Goal: Check status: Check status

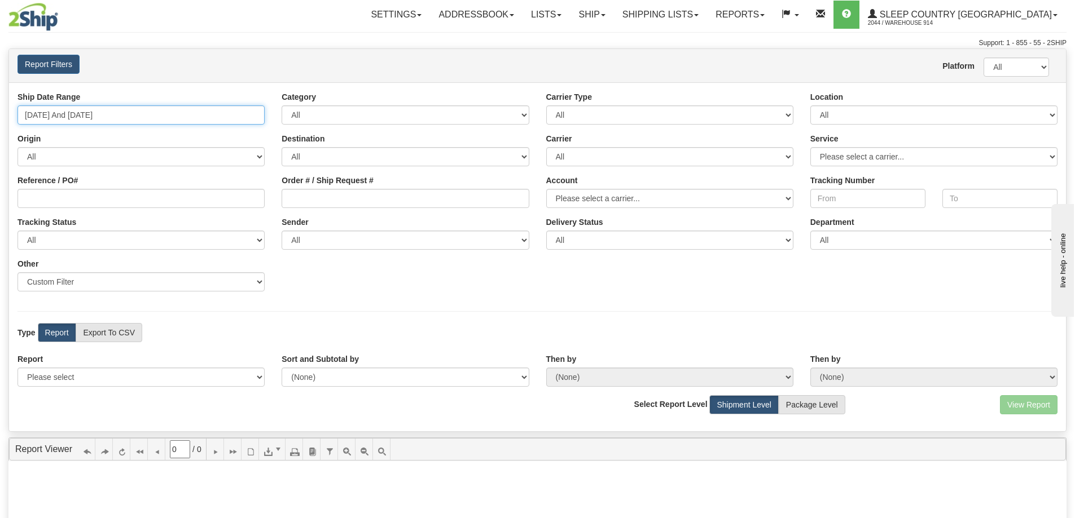
click at [251, 117] on input "[DATE] And [DATE]" at bounding box center [140, 115] width 247 height 19
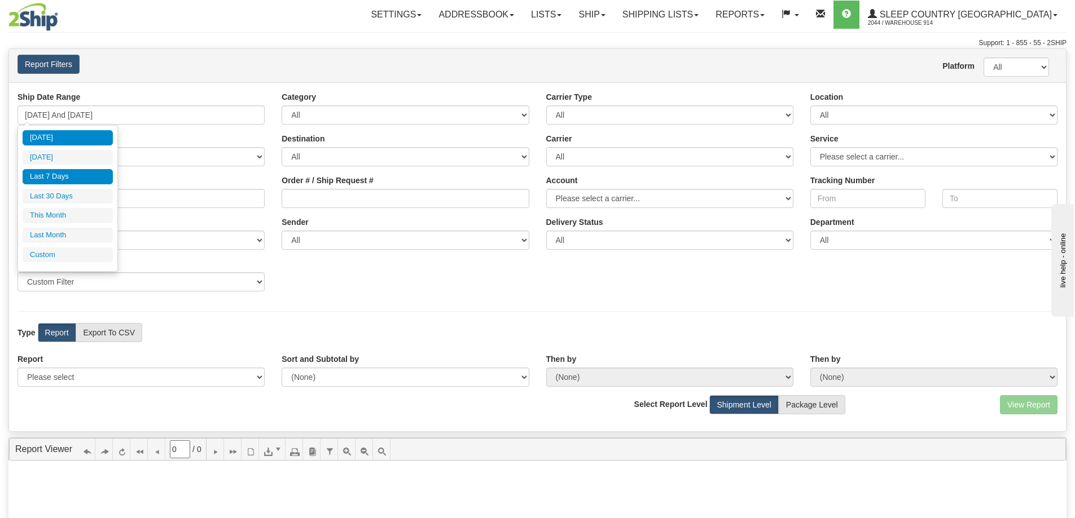
click at [78, 143] on li "[DATE]" at bounding box center [68, 137] width 90 height 15
type input "10/03/2025 And 10/03/2025"
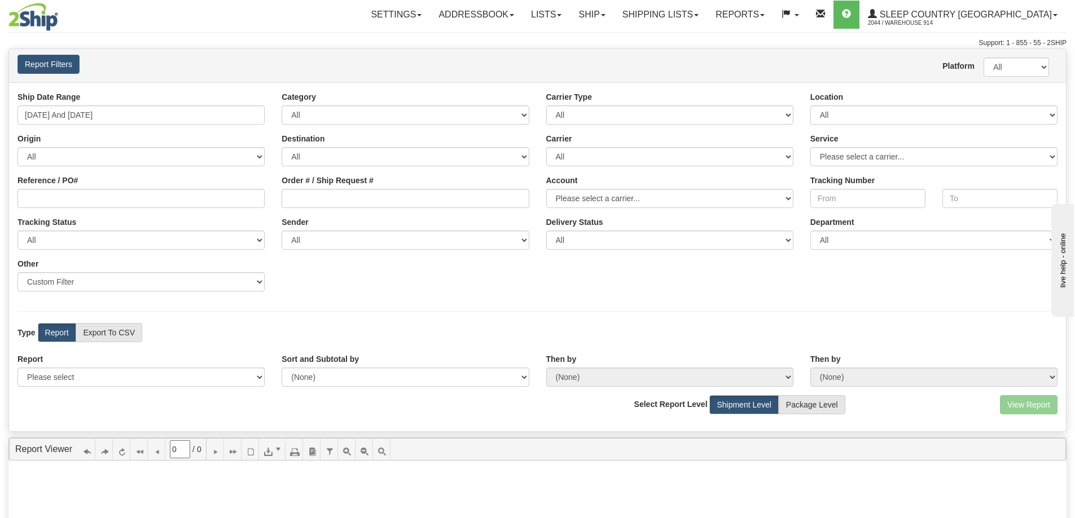
drag, startPoint x: 843, startPoint y: 100, endPoint x: 845, endPoint y: 107, distance: 7.7
click at [843, 100] on div "Location All 9009 914 BEDDN CASPC END SLE ZINUC" at bounding box center [934, 107] width 264 height 33
click at [845, 107] on select "All 9009 914 BEDDN CASPC END SLE ZINUC" at bounding box center [933, 115] width 247 height 19
select select "7603"
click at [810, 106] on select "All 9009 914 BEDDN CASPC END SLE ZINUC" at bounding box center [933, 115] width 247 height 19
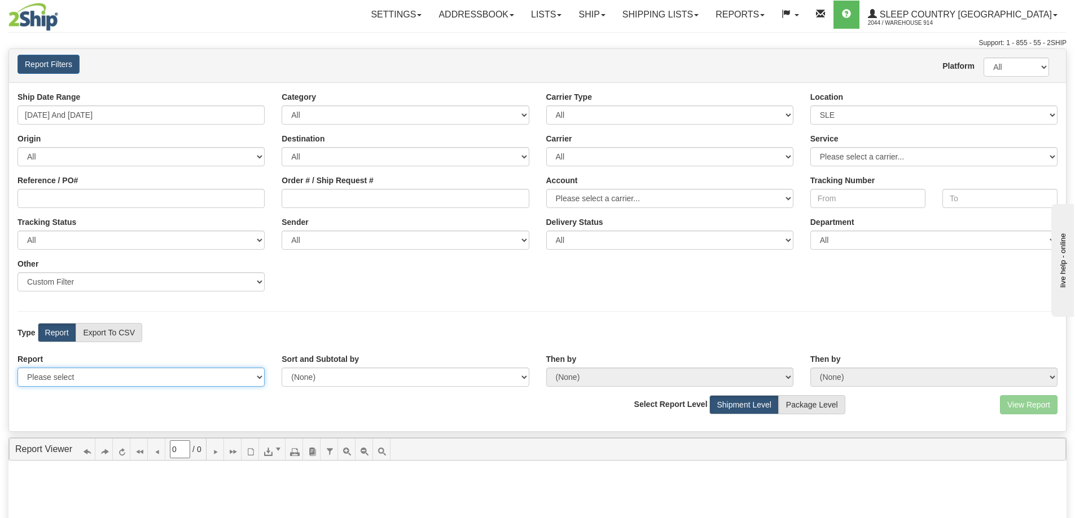
click at [215, 372] on select "Please select 1 Line Shipment Report Address Detail Basic Shipment Overview Can…" at bounding box center [140, 377] width 247 height 19
select select "Users\Contents Detail.trdx"
click at [17, 368] on select "Please select 1 Line Shipment Report Address Detail Basic Shipment Overview Can…" at bounding box center [140, 377] width 247 height 19
click at [1031, 405] on button "View Report" at bounding box center [1029, 405] width 58 height 19
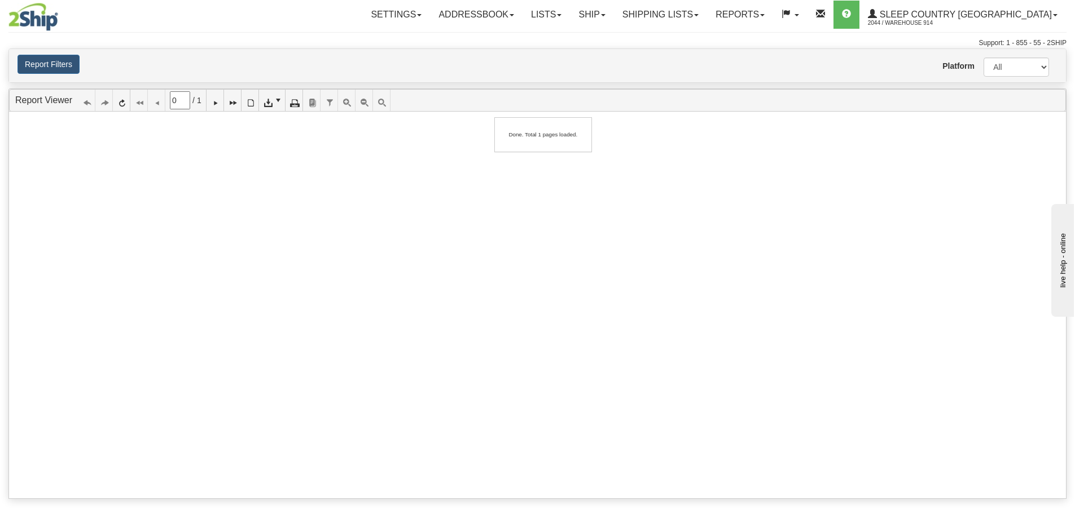
type input "1"
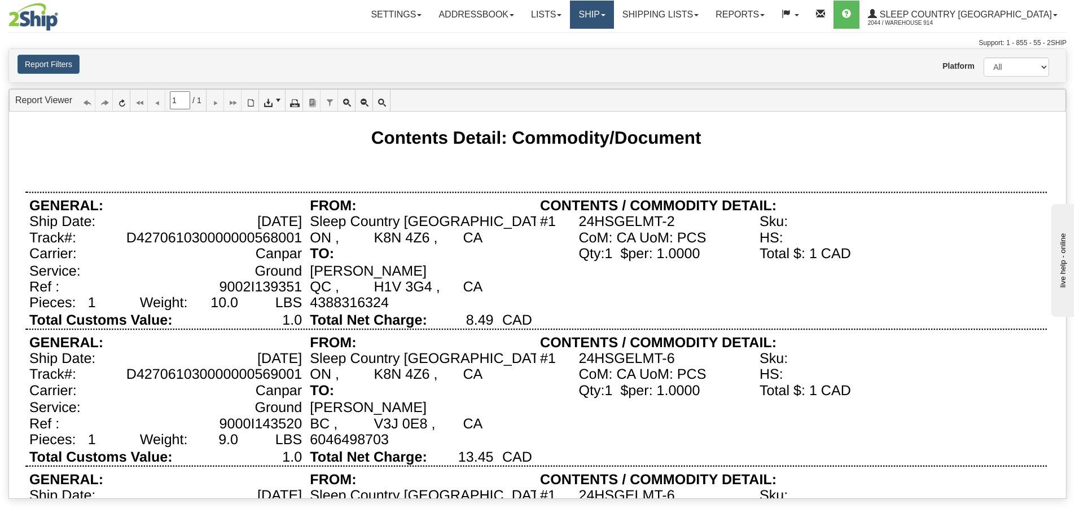
click at [613, 20] on link "Ship" at bounding box center [591, 15] width 43 height 28
click at [773, 11] on link "Reports" at bounding box center [740, 15] width 66 height 28
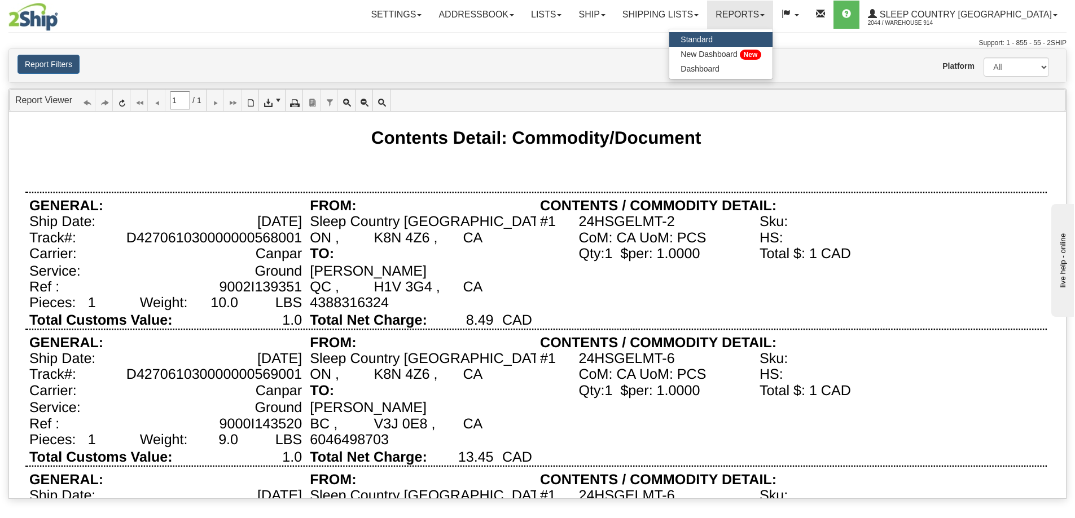
click at [772, 35] on link "Standard" at bounding box center [720, 39] width 103 height 15
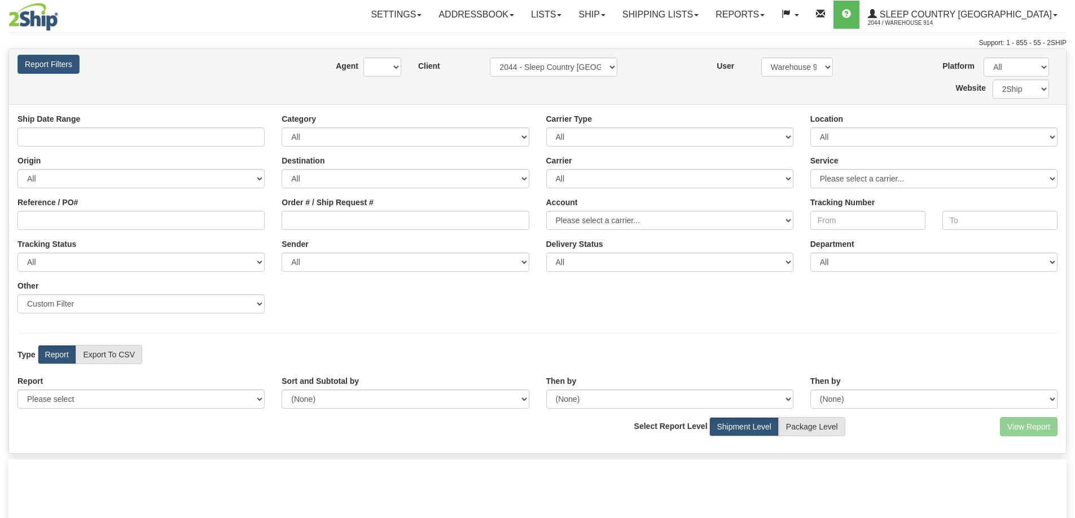
type input "[DATE] And [DATE]"
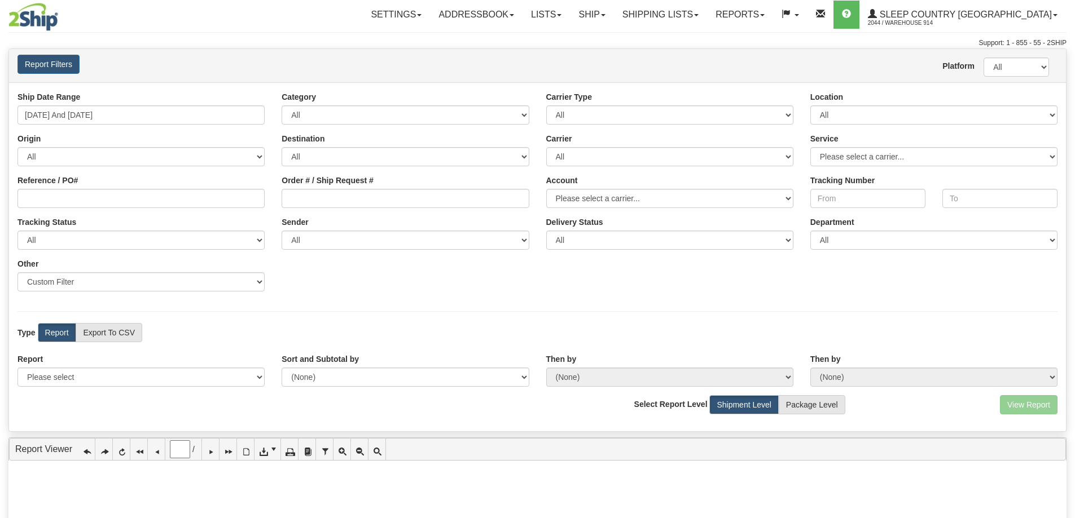
type input "0"
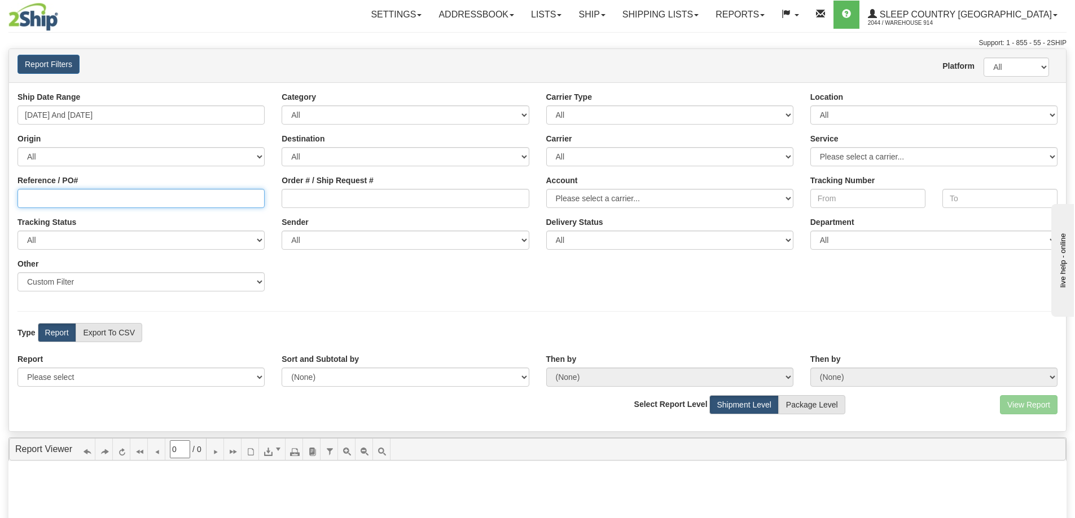
click at [188, 204] on input "Reference / PO#" at bounding box center [140, 198] width 247 height 19
type input "9000I14084"
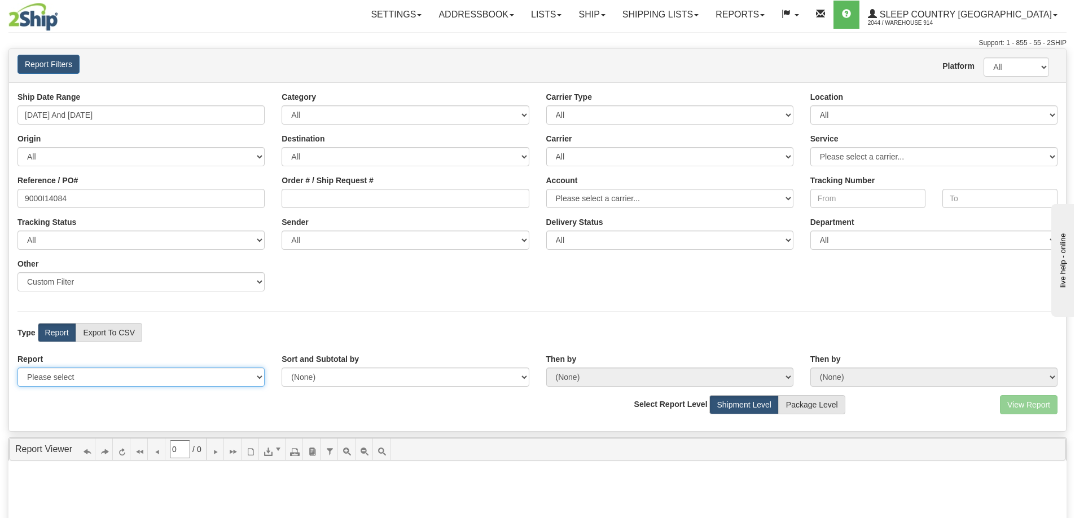
click at [109, 377] on select "Please select 1 Line Shipment Report Address Detail Basic Shipment Overview Can…" at bounding box center [140, 377] width 247 height 19
select select "Users\Contents Detail.trdx"
click at [17, 368] on select "Please select 1 Line Shipment Report Address Detail Basic Shipment Overview Can…" at bounding box center [140, 377] width 247 height 19
click at [1018, 403] on button "View Report" at bounding box center [1029, 405] width 58 height 19
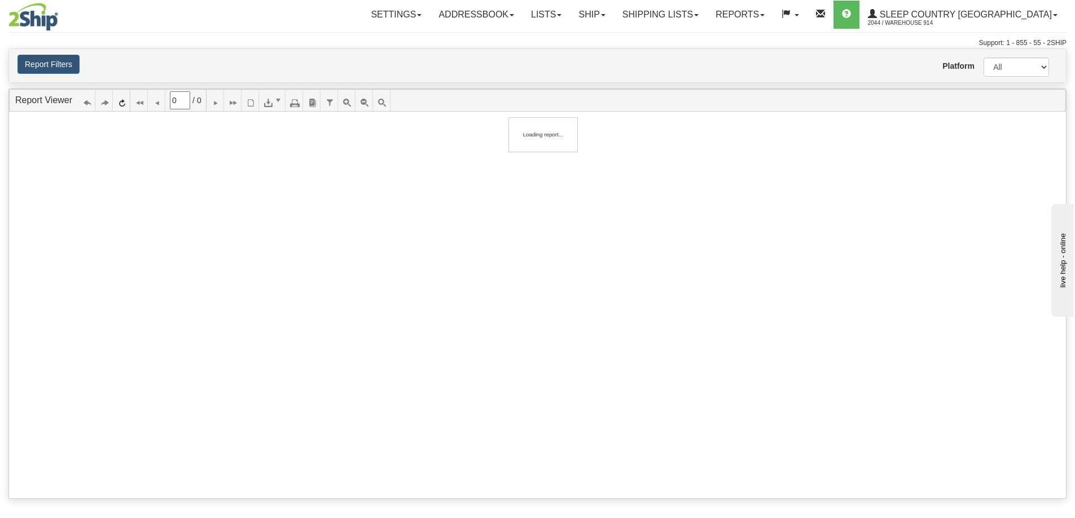
type input "1"
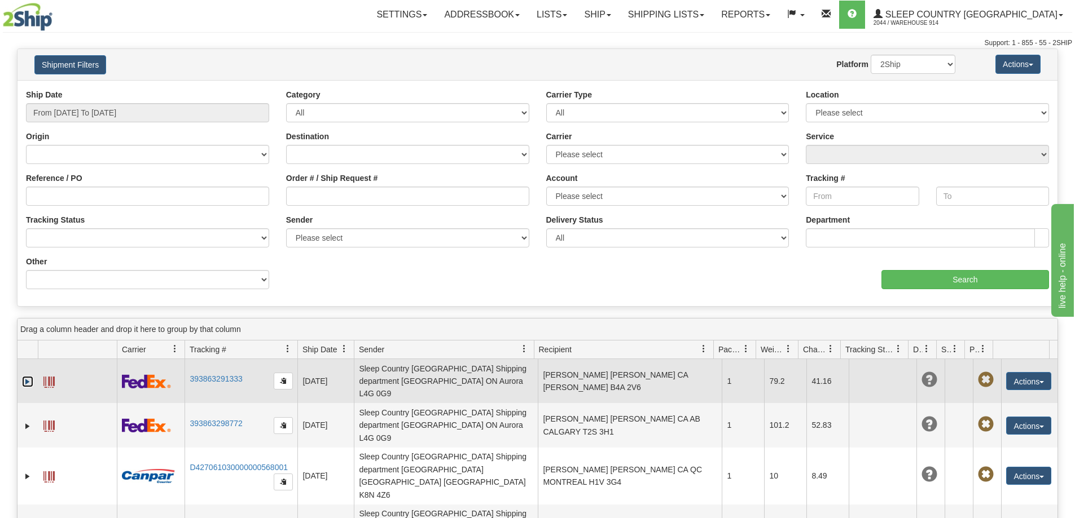
click at [29, 376] on link "Expand" at bounding box center [27, 381] width 11 height 11
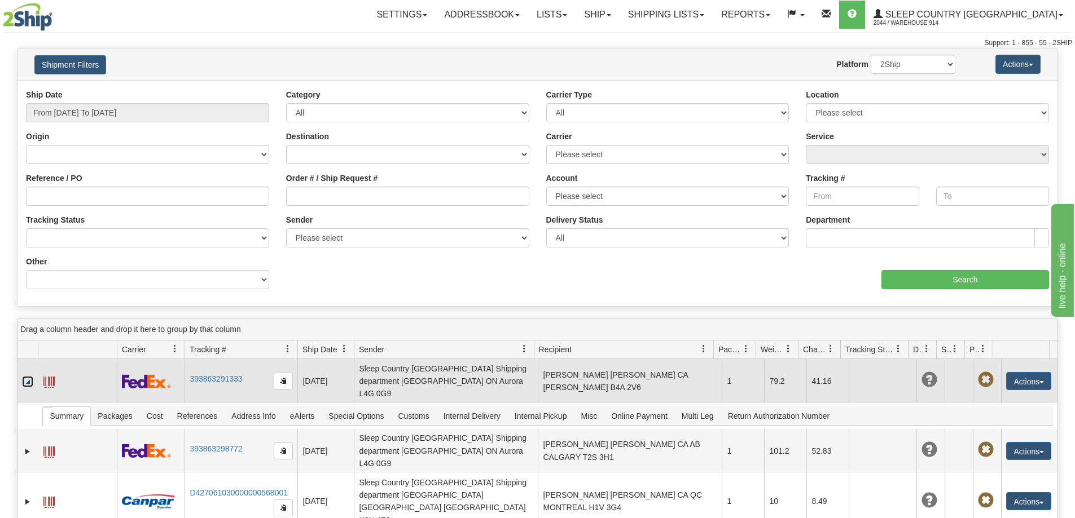
click at [50, 377] on span at bounding box center [48, 382] width 11 height 11
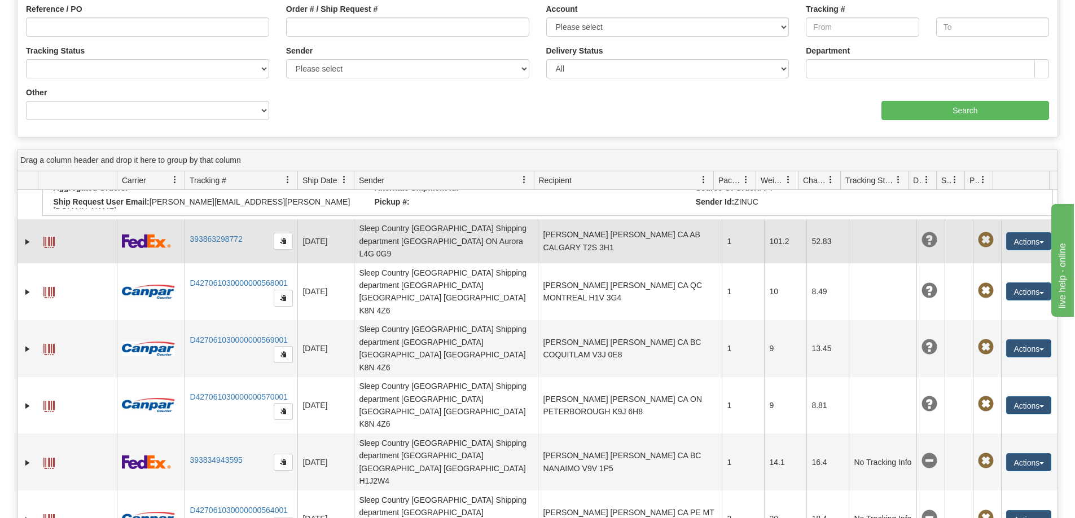
scroll to position [41, 0]
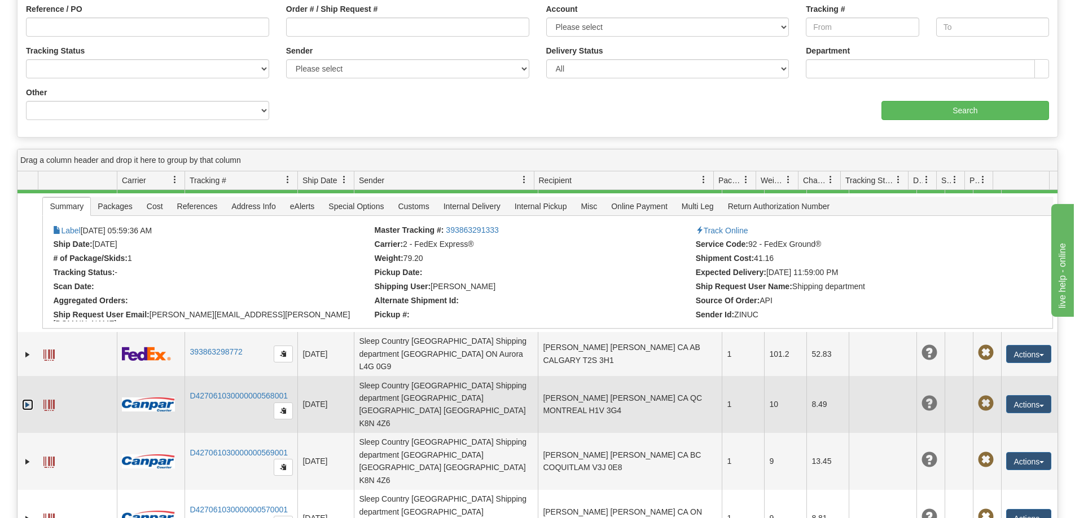
click at [28, 399] on link "Expand" at bounding box center [27, 404] width 11 height 11
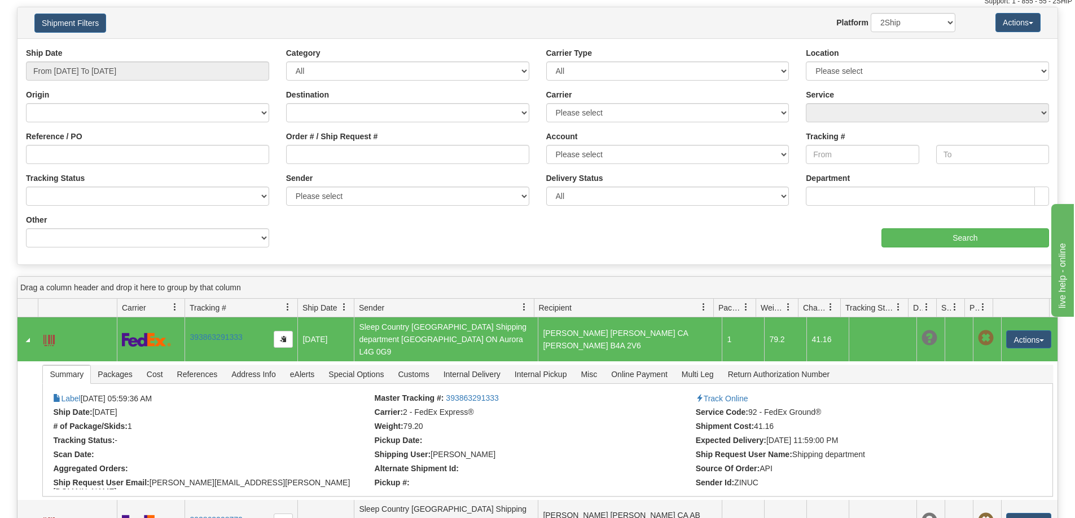
scroll to position [0, 0]
